Goal: Task Accomplishment & Management: Use online tool/utility

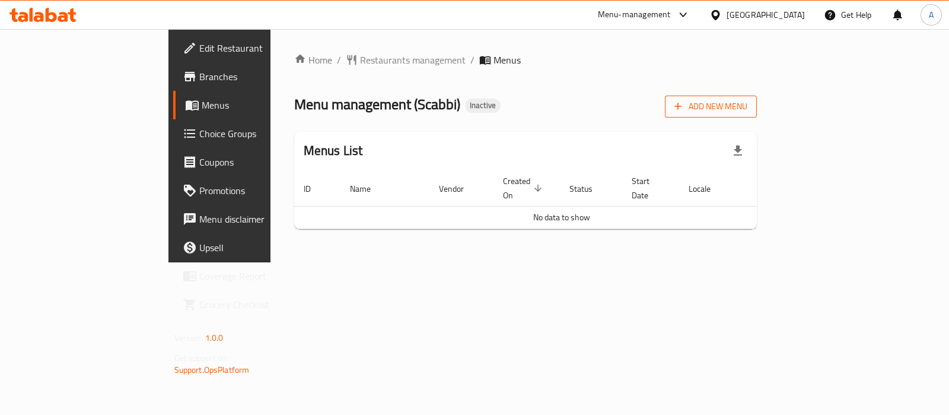
click at [757, 116] on button "Add New Menu" at bounding box center [711, 107] width 92 height 22
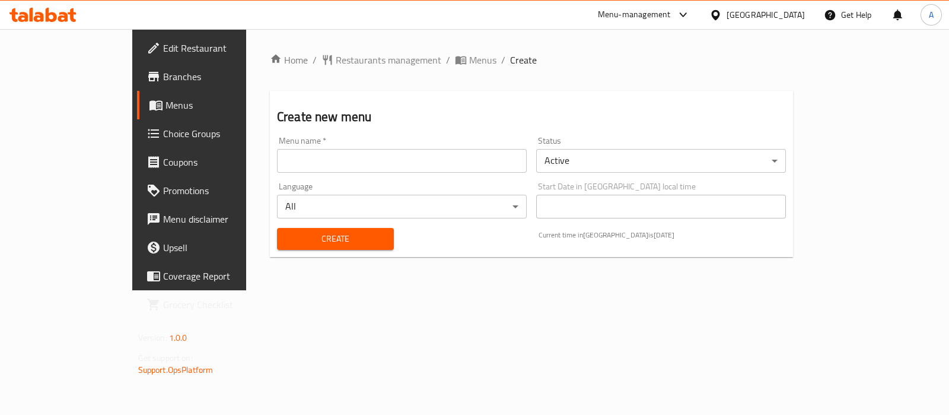
click at [406, 157] on input "text" at bounding box center [402, 161] width 250 height 24
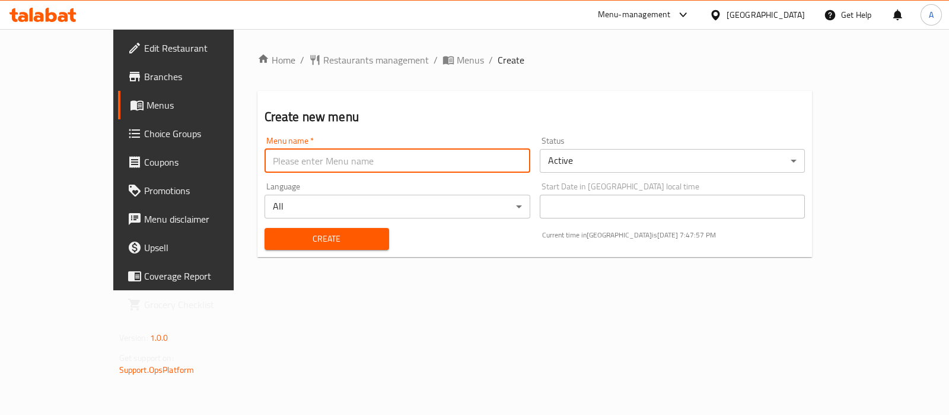
type input "Ameer aa"
click at [282, 236] on span "Create" at bounding box center [327, 238] width 106 height 15
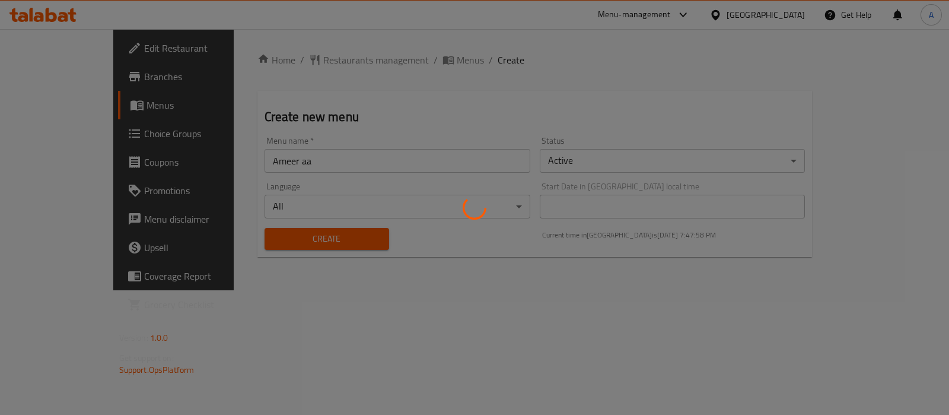
click at [396, 66] on div at bounding box center [474, 207] width 949 height 415
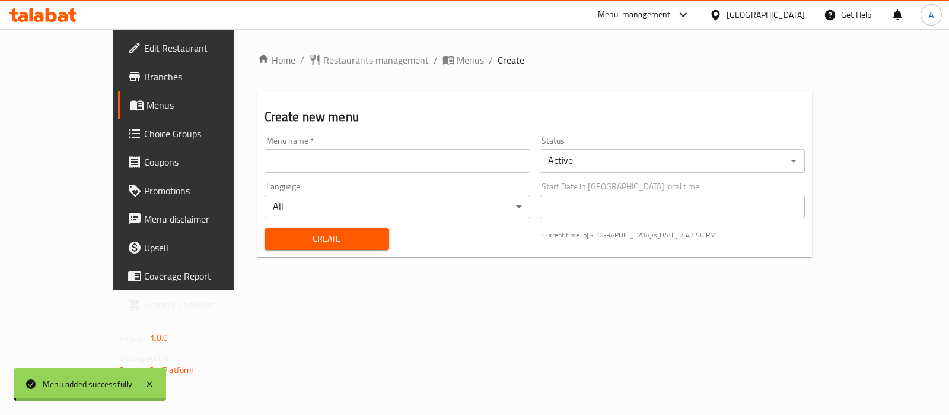
click at [457, 62] on span "Menus" at bounding box center [470, 60] width 27 height 14
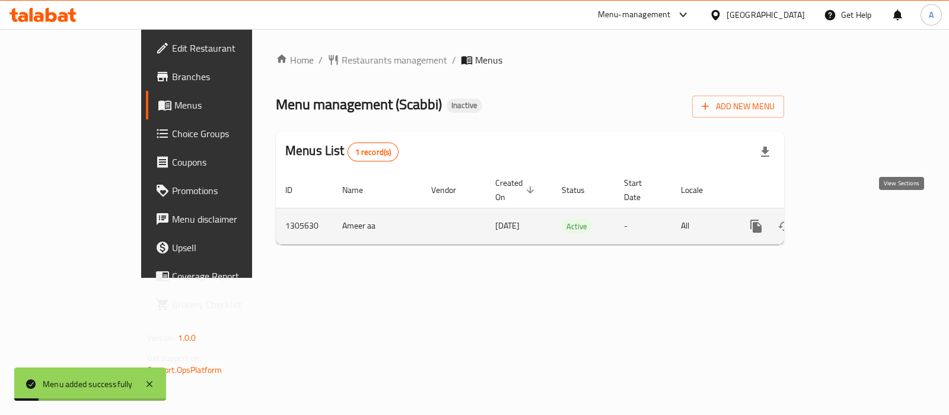
click at [849, 219] on icon "enhanced table" at bounding box center [842, 226] width 14 height 14
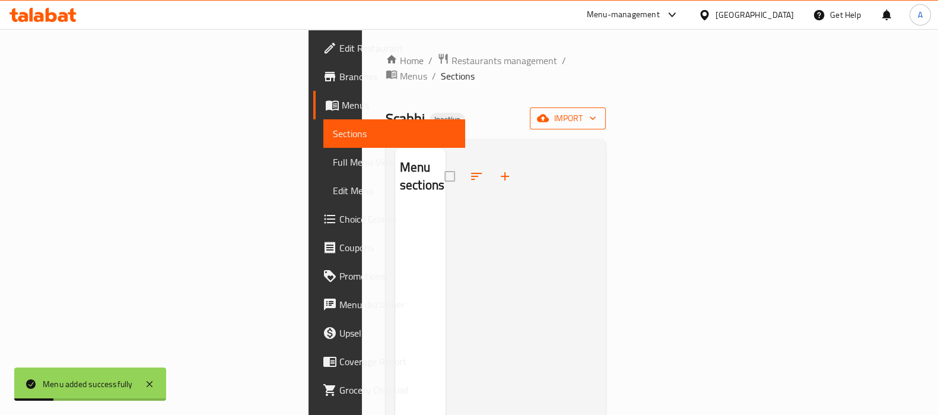
click at [596, 111] on span "import" at bounding box center [567, 118] width 57 height 15
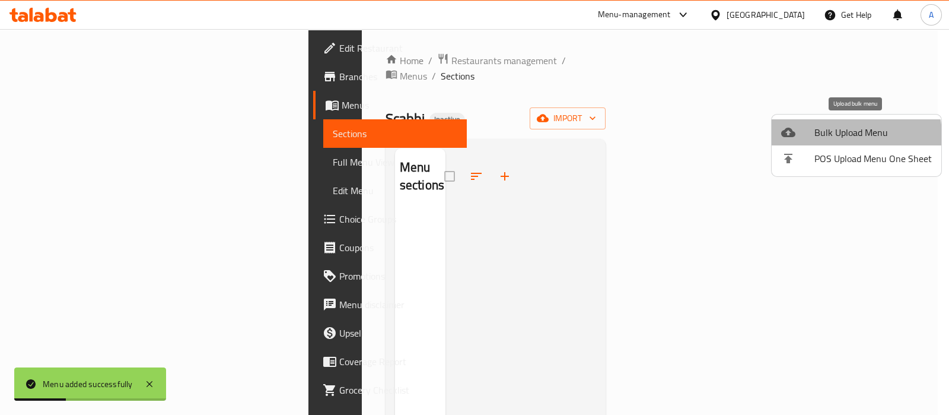
click at [843, 136] on span "Bulk Upload Menu" at bounding box center [873, 132] width 117 height 14
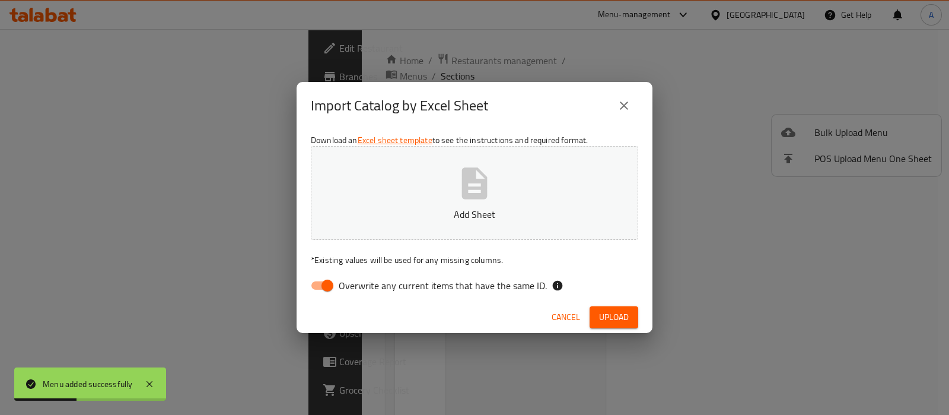
drag, startPoint x: 307, startPoint y: 283, endPoint x: 322, endPoint y: 280, distance: 15.1
click at [306, 283] on input "Overwrite any current items that have the same ID." at bounding box center [328, 285] width 68 height 23
checkbox input "false"
click at [489, 209] on p "Add Sheet" at bounding box center [474, 214] width 291 height 14
click at [619, 319] on span "Upload" at bounding box center [614, 317] width 30 height 15
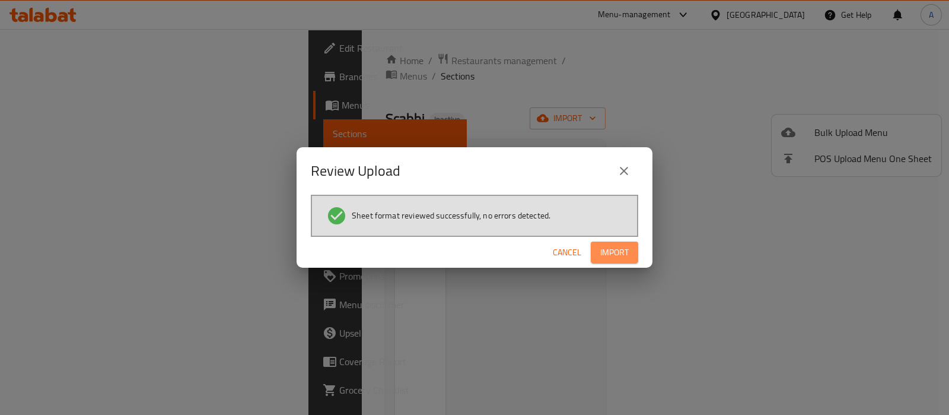
click at [617, 245] on span "Import" at bounding box center [614, 252] width 28 height 15
